Goal: Information Seeking & Learning: Understand process/instructions

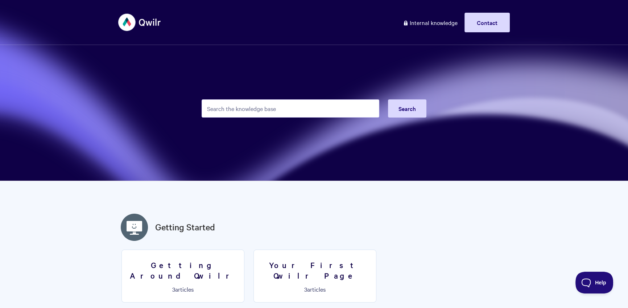
click at [226, 107] on input "Search the knowledge base" at bounding box center [291, 108] width 178 height 18
type input "recurring"
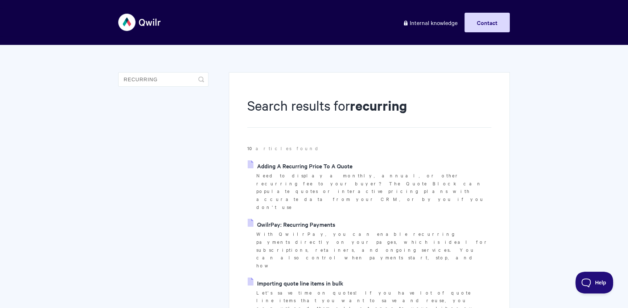
click at [285, 219] on link "QwilrPay: Recurring Payments" at bounding box center [292, 224] width 88 height 11
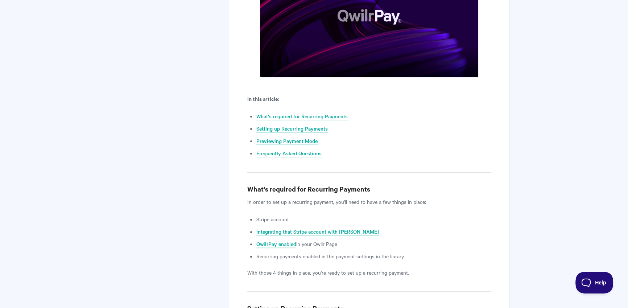
scroll to position [279, 0]
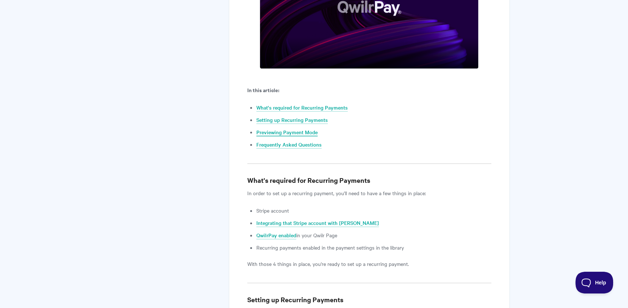
click at [307, 130] on link "Previewing Payment Mode" at bounding box center [286, 132] width 61 height 8
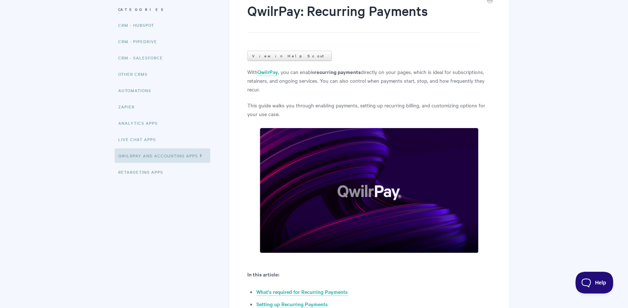
scroll to position [259, 0]
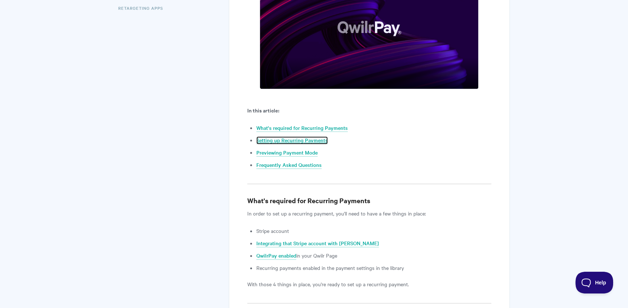
click at [299, 140] on link "Setting up Recurring Payments" at bounding box center [291, 140] width 71 height 8
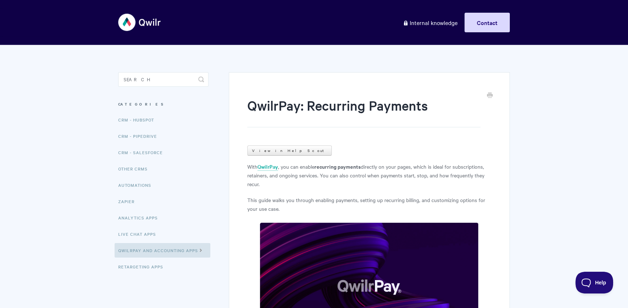
scroll to position [163, 0]
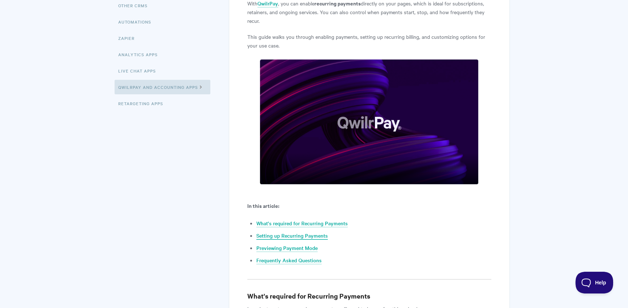
click at [296, 235] on link "Setting up Recurring Payments" at bounding box center [291, 236] width 71 height 8
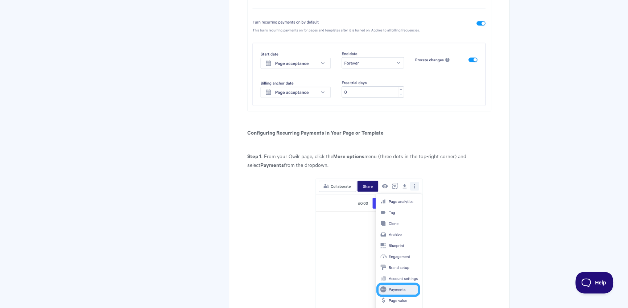
scroll to position [1026, 0]
